Goal: Browse casually

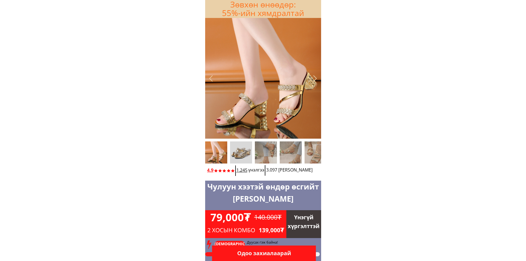
click at [315, 76] on div at bounding box center [315, 78] width 9 height 9
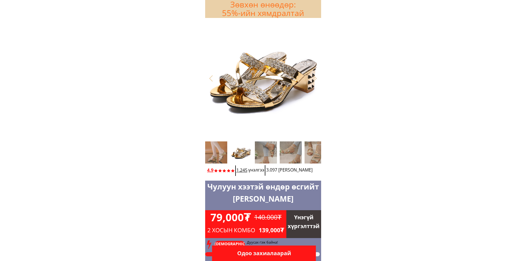
click at [315, 78] on div at bounding box center [315, 78] width 9 height 9
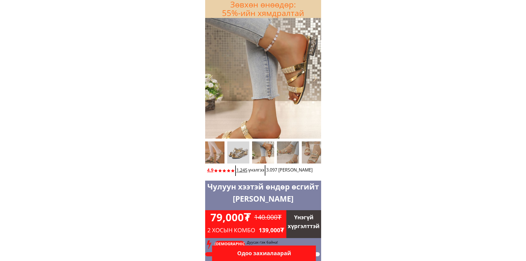
click at [316, 79] on div at bounding box center [315, 78] width 9 height 9
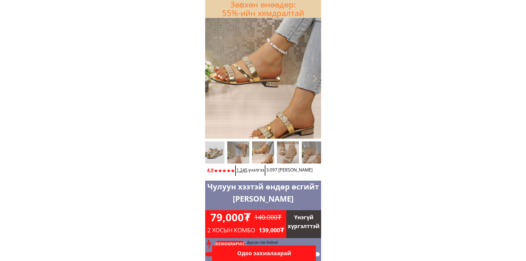
click at [316, 79] on div at bounding box center [315, 78] width 9 height 9
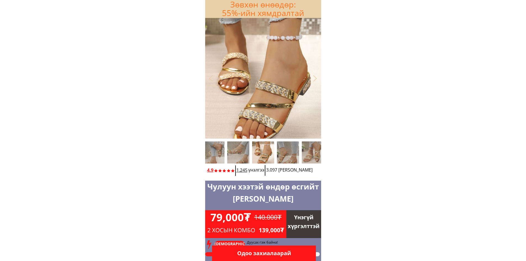
click at [316, 79] on div at bounding box center [315, 78] width 9 height 9
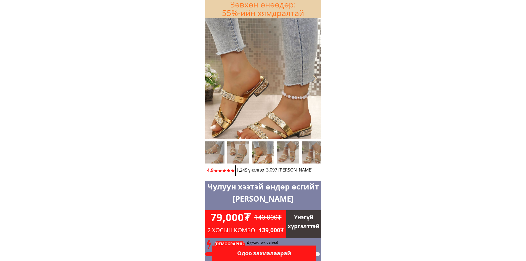
click at [316, 79] on div at bounding box center [315, 78] width 9 height 9
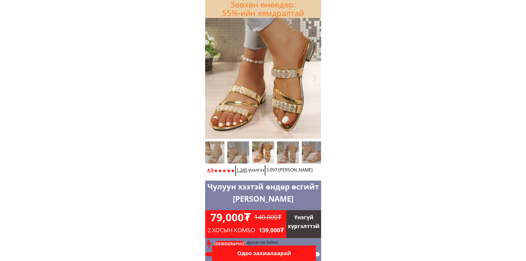
click at [316, 79] on div at bounding box center [315, 78] width 9 height 9
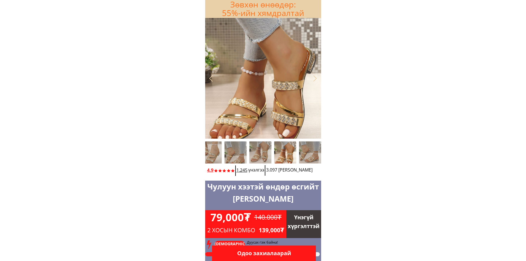
click at [316, 79] on div at bounding box center [315, 78] width 9 height 9
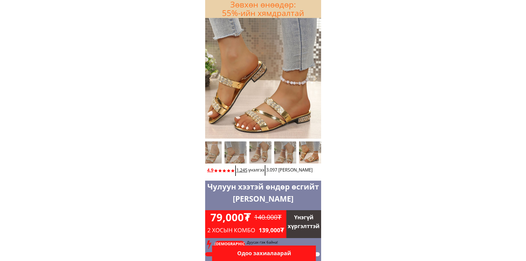
click at [317, 79] on div at bounding box center [315, 78] width 9 height 9
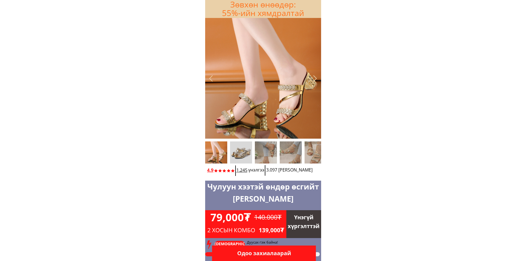
click at [315, 78] on div at bounding box center [315, 78] width 9 height 9
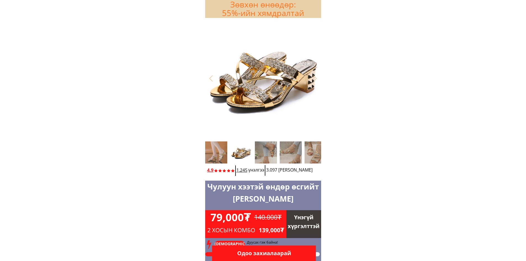
click at [315, 78] on div at bounding box center [315, 78] width 9 height 9
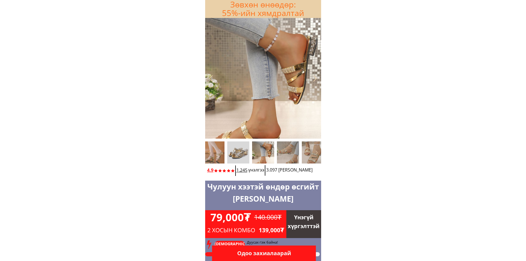
click at [315, 78] on div at bounding box center [315, 78] width 9 height 9
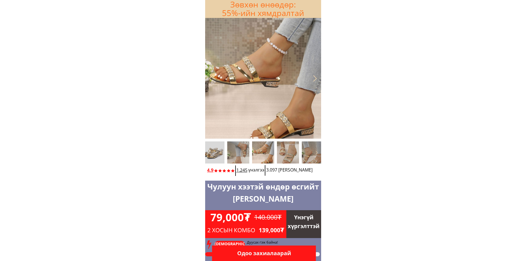
click at [315, 78] on div at bounding box center [315, 78] width 9 height 9
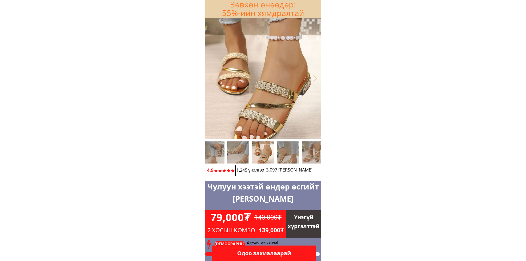
click at [315, 78] on div at bounding box center [315, 78] width 9 height 9
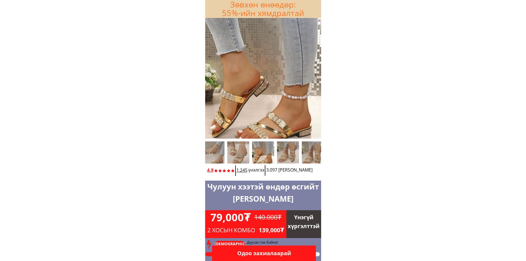
click at [315, 78] on div at bounding box center [315, 78] width 9 height 9
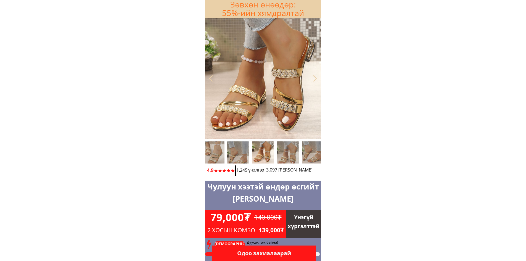
click at [315, 78] on div at bounding box center [315, 78] width 9 height 9
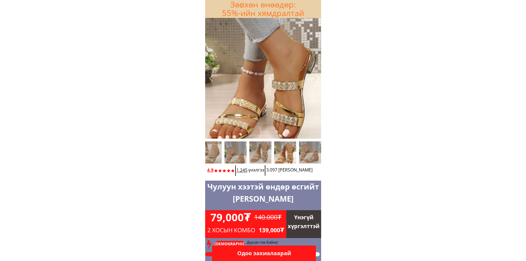
click at [315, 78] on div at bounding box center [315, 78] width 9 height 9
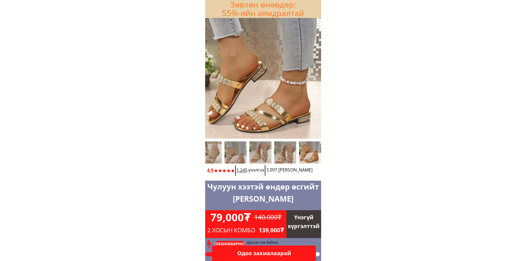
click at [315, 78] on div at bounding box center [315, 78] width 9 height 9
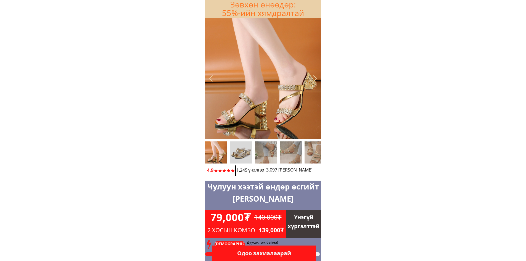
click at [315, 78] on div at bounding box center [315, 78] width 9 height 9
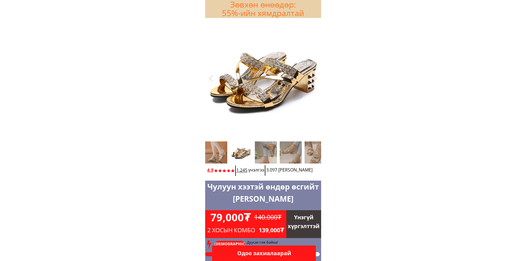
click at [315, 78] on div at bounding box center [315, 78] width 9 height 9
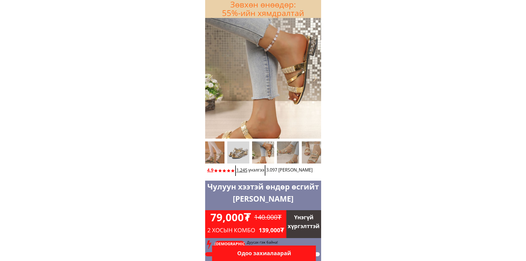
click at [315, 78] on div at bounding box center [315, 78] width 9 height 9
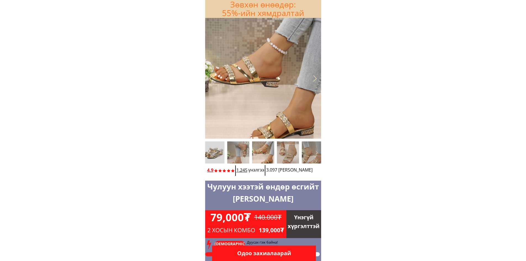
click at [315, 78] on div at bounding box center [315, 78] width 9 height 9
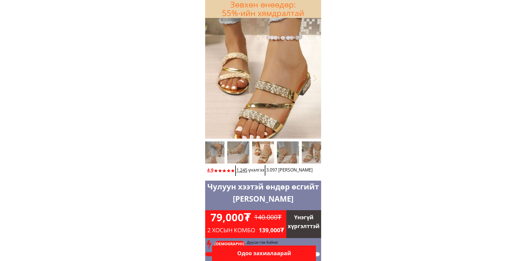
click at [315, 78] on div at bounding box center [315, 78] width 9 height 9
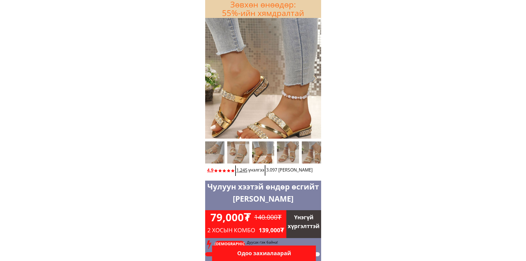
click at [315, 78] on div at bounding box center [315, 78] width 9 height 9
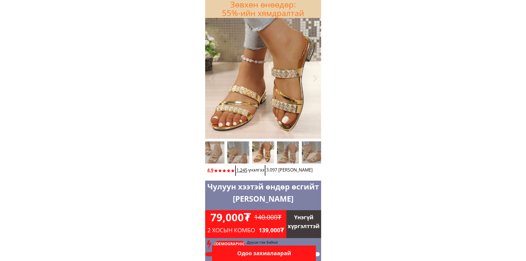
click at [315, 78] on div at bounding box center [315, 78] width 9 height 9
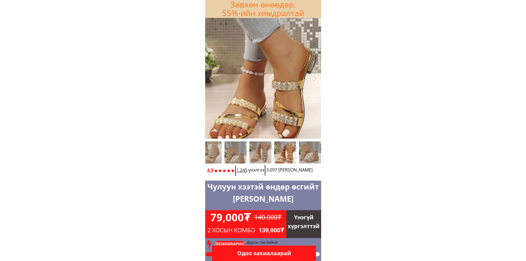
click at [315, 78] on div at bounding box center [315, 78] width 9 height 9
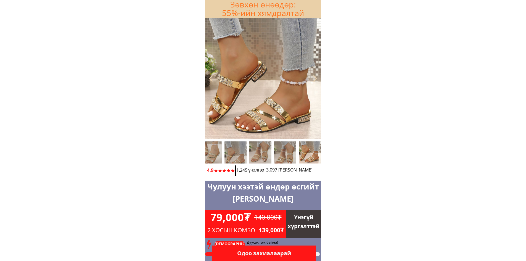
click at [315, 78] on div at bounding box center [315, 78] width 9 height 9
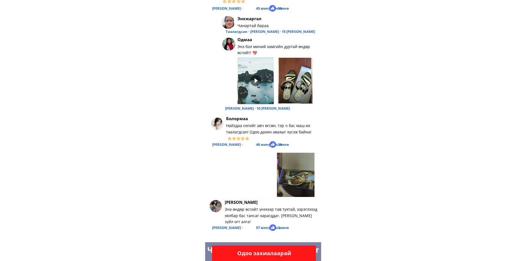
scroll to position [1933, 0]
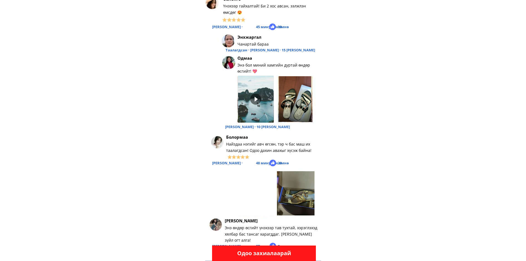
click at [301, 105] on div at bounding box center [296, 99] width 34 height 46
